Goal: Information Seeking & Learning: Check status

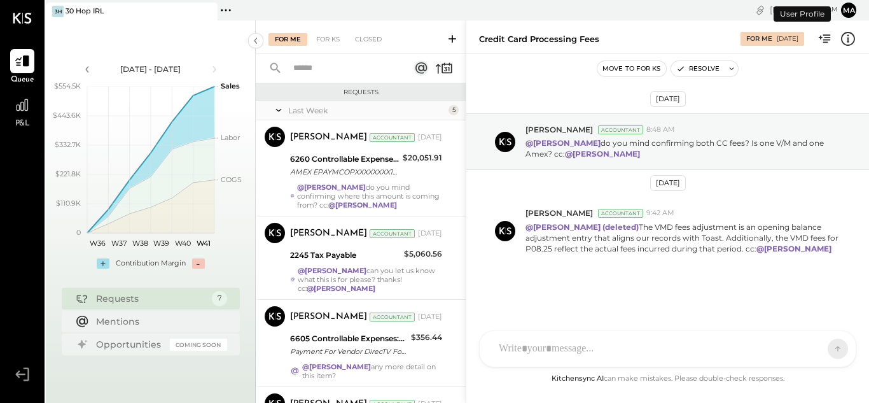
scroll to position [276, 0]
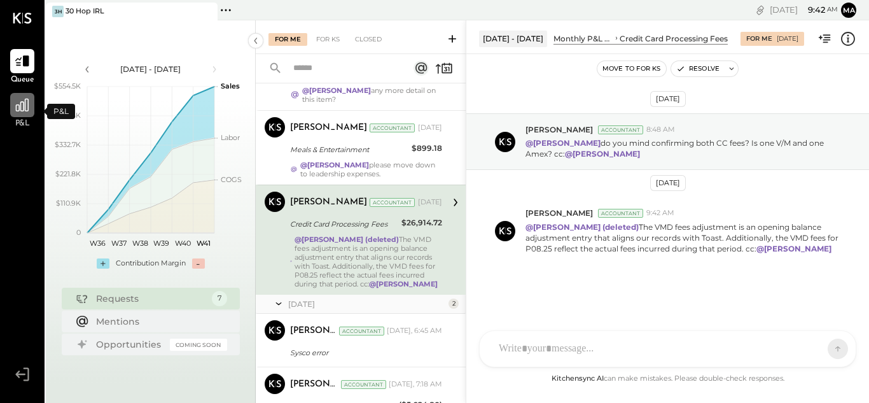
click at [19, 115] on div at bounding box center [22, 105] width 24 height 24
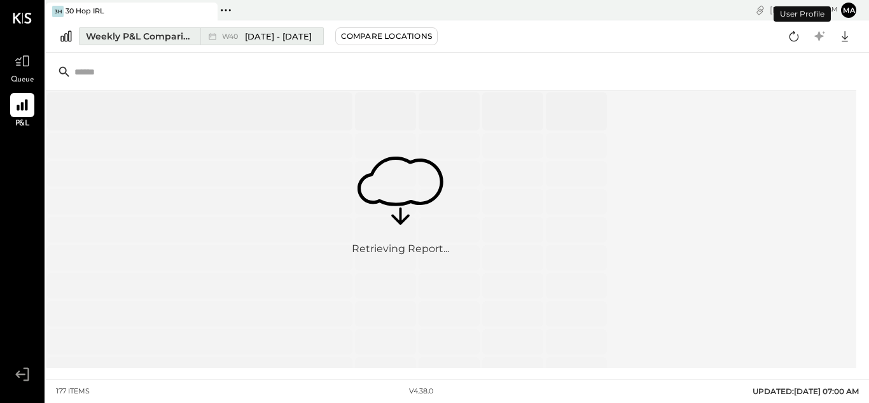
click at [265, 36] on span "[DATE] - [DATE]" at bounding box center [278, 37] width 67 height 12
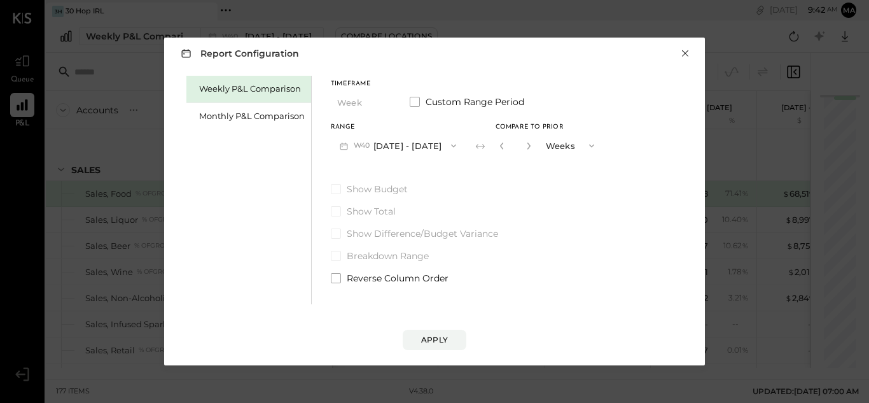
click at [684, 54] on button "×" at bounding box center [684, 53] width 11 height 13
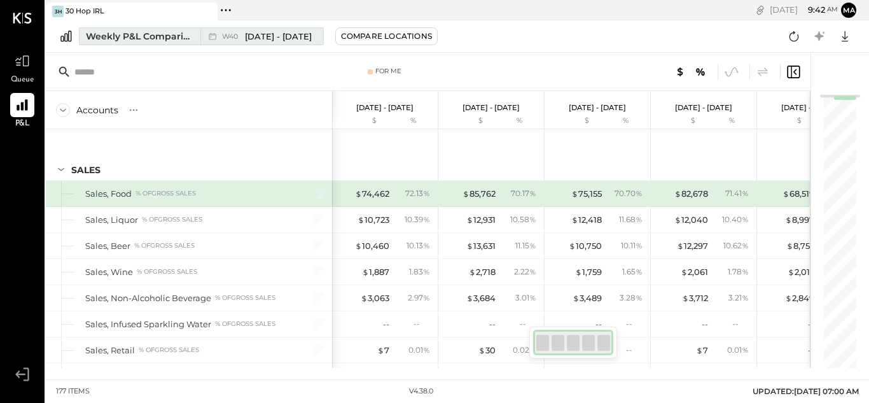
click at [298, 37] on span "[DATE] - [DATE]" at bounding box center [278, 37] width 67 height 12
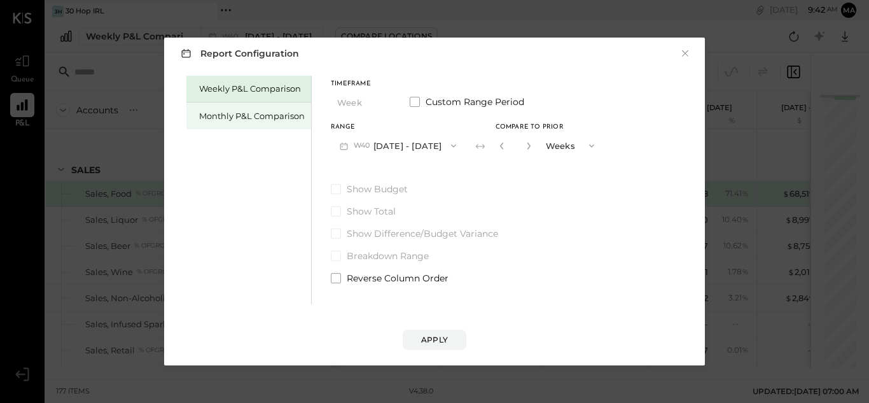
click at [258, 123] on div "Monthly P&L Comparison" at bounding box center [248, 115] width 125 height 27
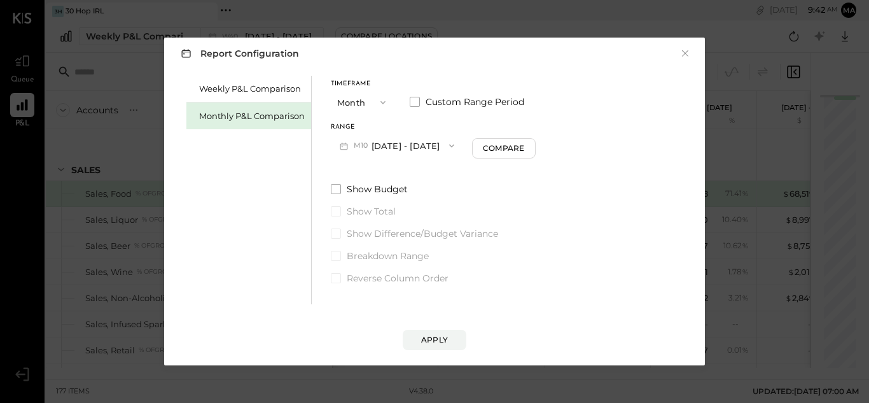
click at [399, 151] on button "M10 [DATE] - [DATE]" at bounding box center [397, 146] width 132 height 24
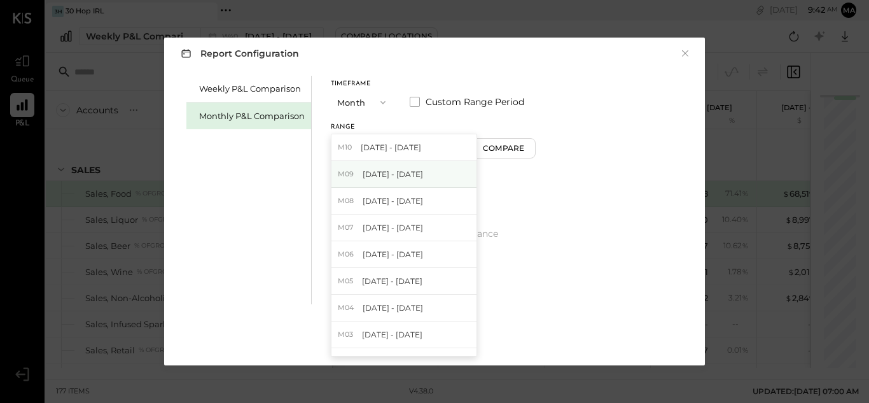
click at [389, 167] on div "M09 [DATE] - [DATE]" at bounding box center [403, 174] width 145 height 27
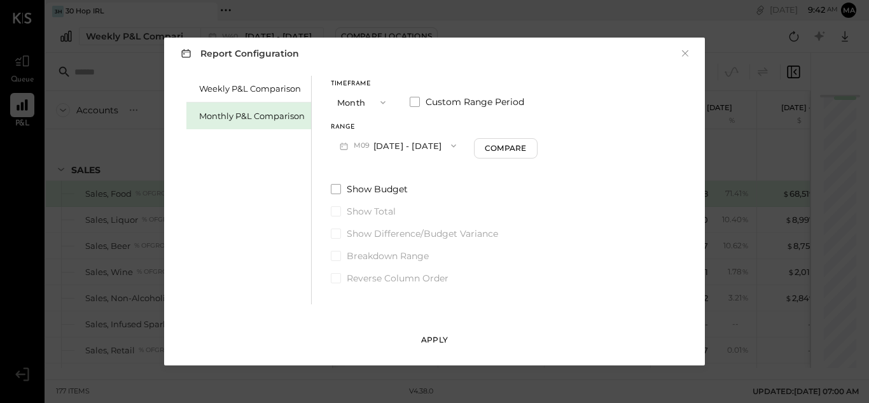
click at [436, 340] on div "Apply" at bounding box center [434, 339] width 27 height 11
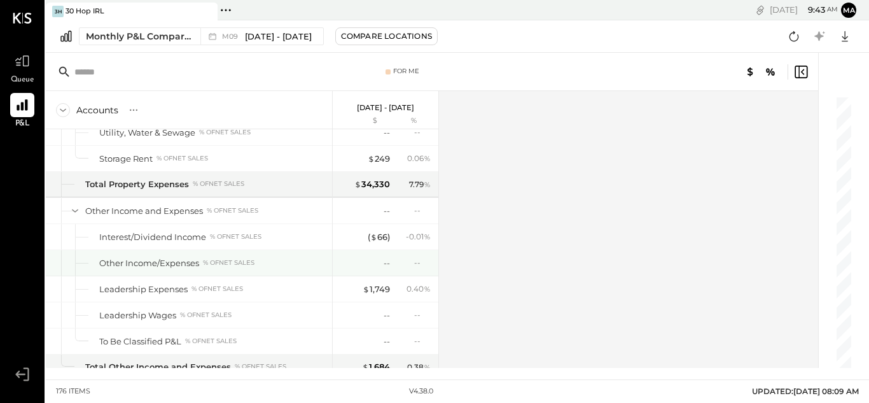
scroll to position [3936, 0]
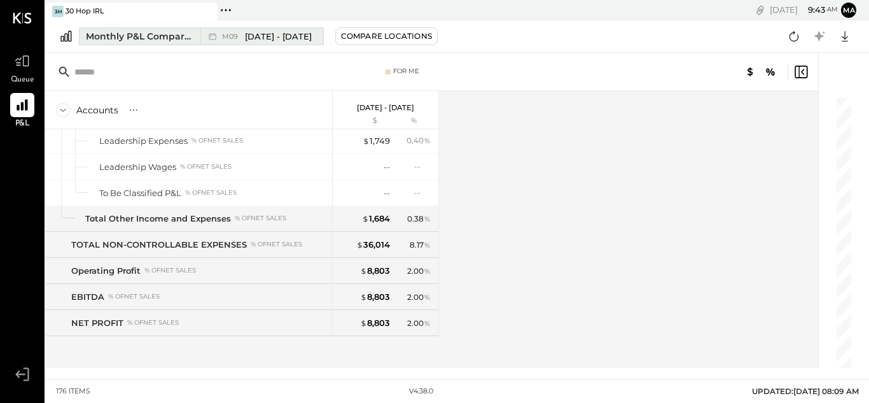
click at [253, 39] on span "[DATE] - [DATE]" at bounding box center [278, 37] width 67 height 12
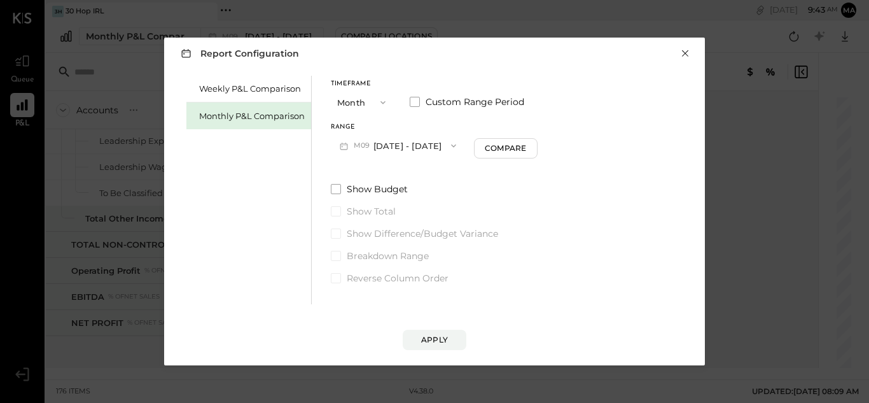
click at [687, 52] on button "×" at bounding box center [684, 53] width 11 height 13
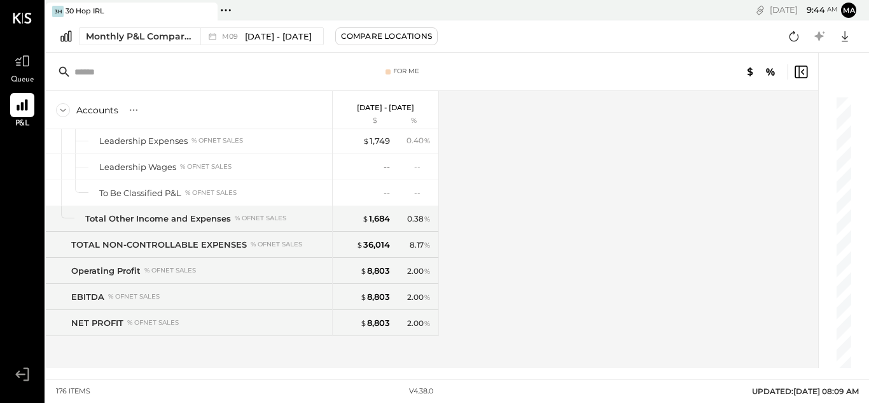
click at [686, 52] on div "Monthly P&L Comparison M09 [DATE] - [DATE] Compare Locations Google Sheets Excel" at bounding box center [457, 36] width 823 height 32
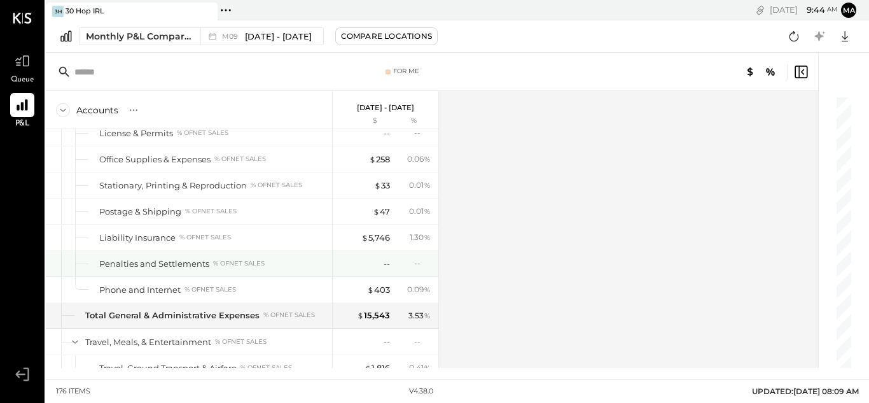
scroll to position [2934, 0]
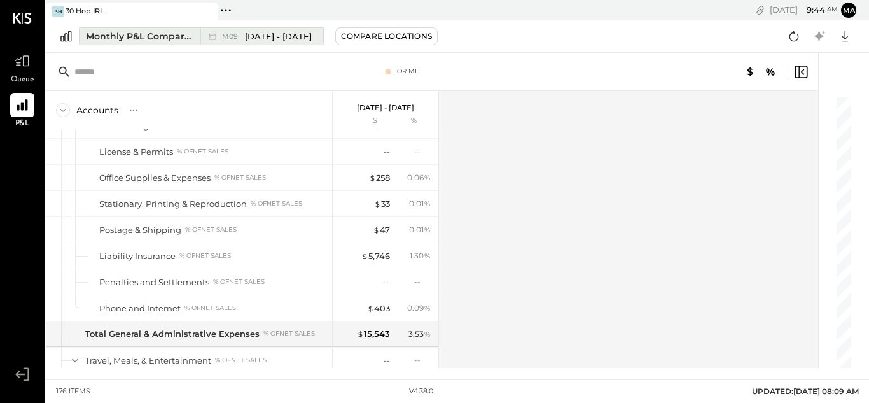
click at [270, 36] on span "[DATE] - [DATE]" at bounding box center [278, 37] width 67 height 12
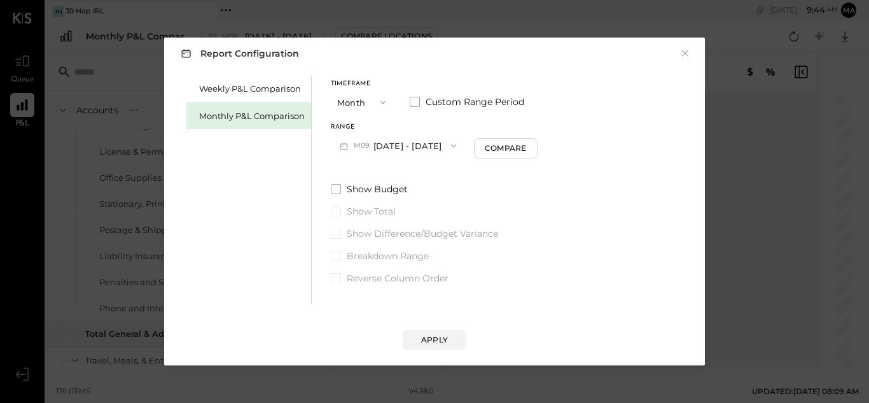
click at [401, 139] on button "M09 [DATE] - [DATE]" at bounding box center [398, 146] width 134 height 24
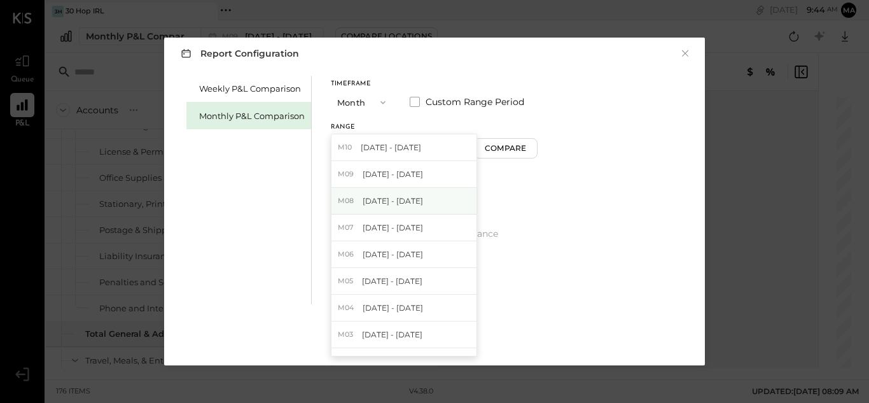
click at [397, 197] on span "[DATE] - [DATE]" at bounding box center [393, 200] width 60 height 11
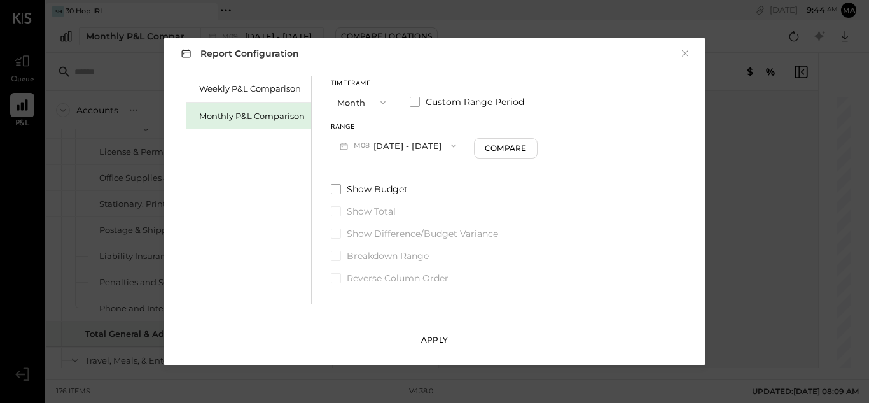
click at [431, 340] on div "Apply" at bounding box center [434, 339] width 27 height 11
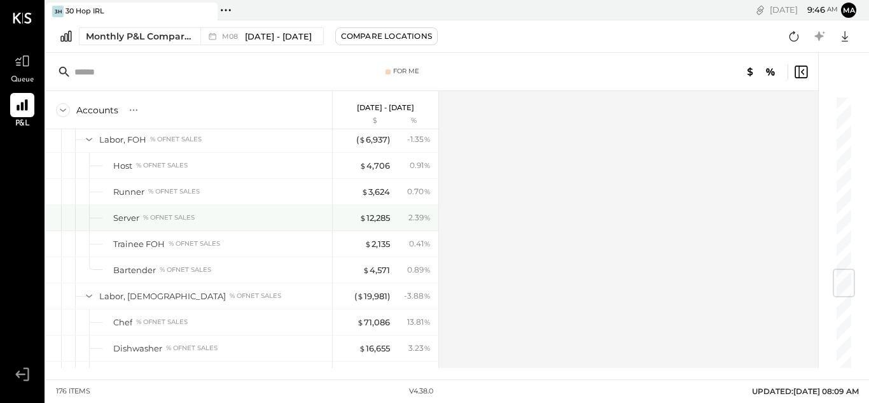
scroll to position [1459, 0]
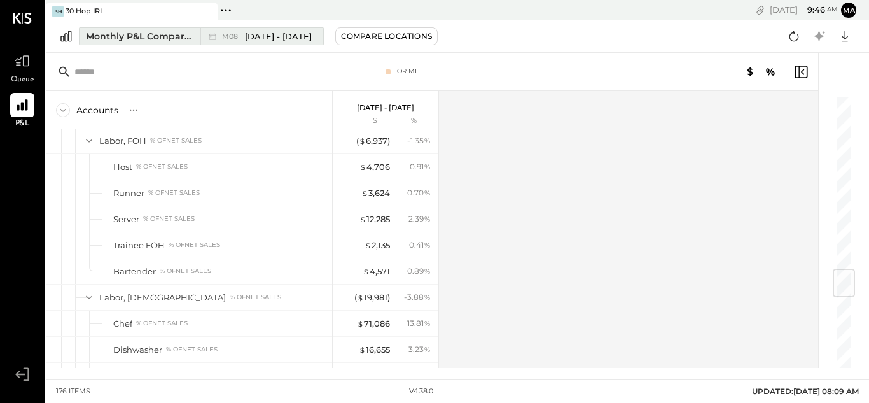
click at [291, 43] on div "M08 [DATE] - [DATE]" at bounding box center [258, 36] width 116 height 17
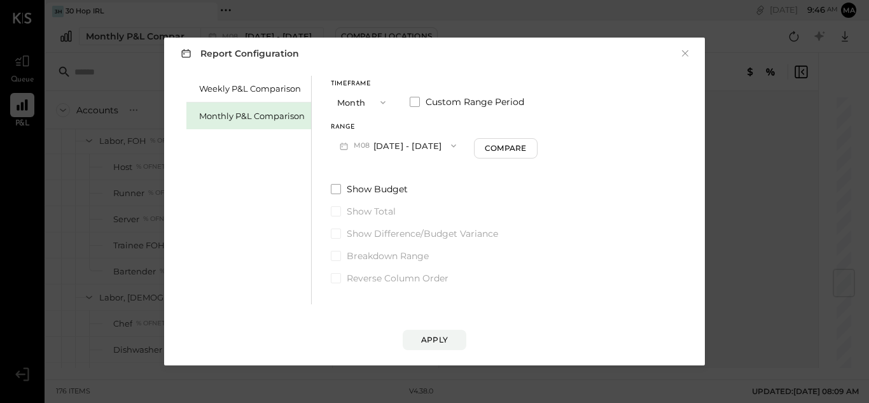
click at [401, 144] on button "M08 [DATE] - [DATE]" at bounding box center [398, 146] width 134 height 24
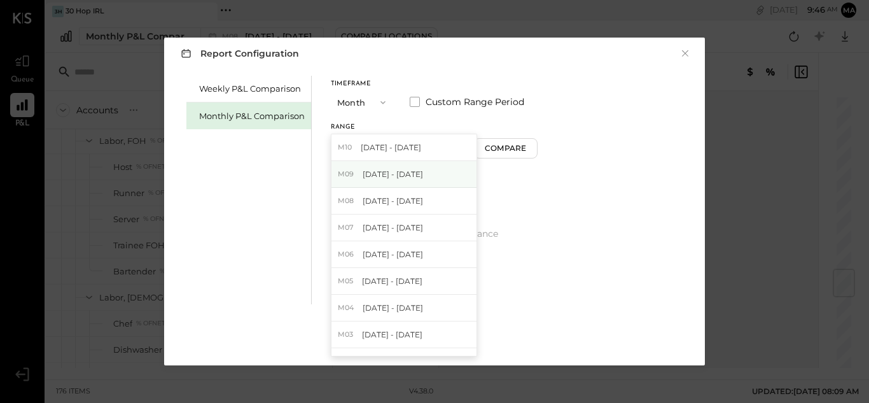
click at [398, 182] on div "M09 [DATE] - [DATE]" at bounding box center [403, 174] width 145 height 27
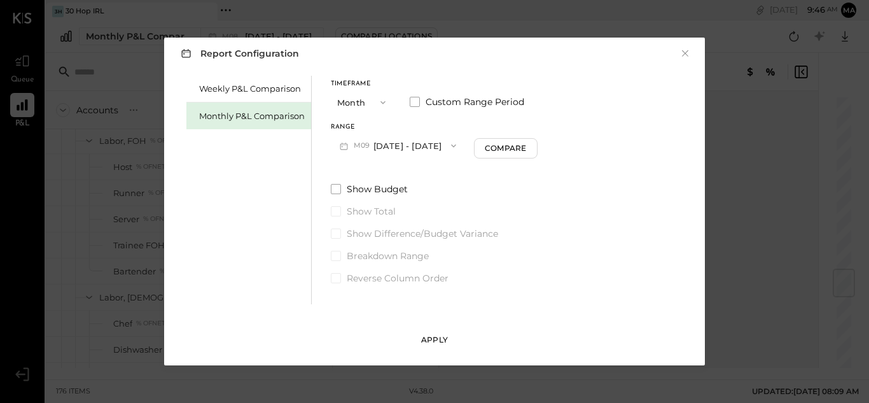
click at [445, 335] on div "Apply" at bounding box center [434, 339] width 27 height 11
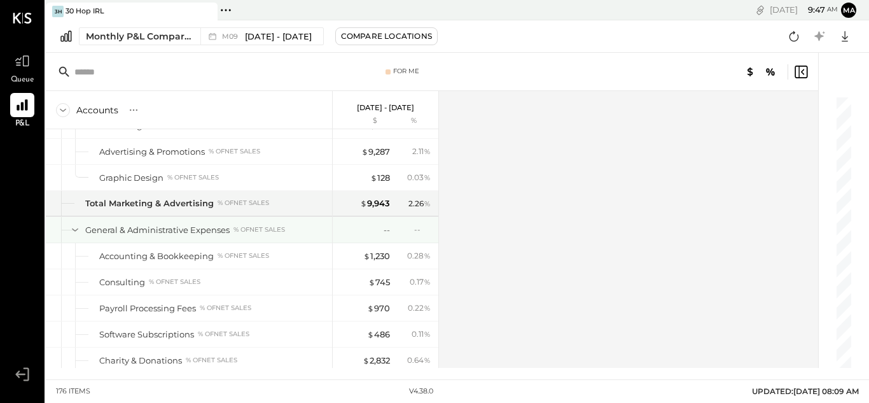
scroll to position [2626, 0]
